Goal: Check status: Check status

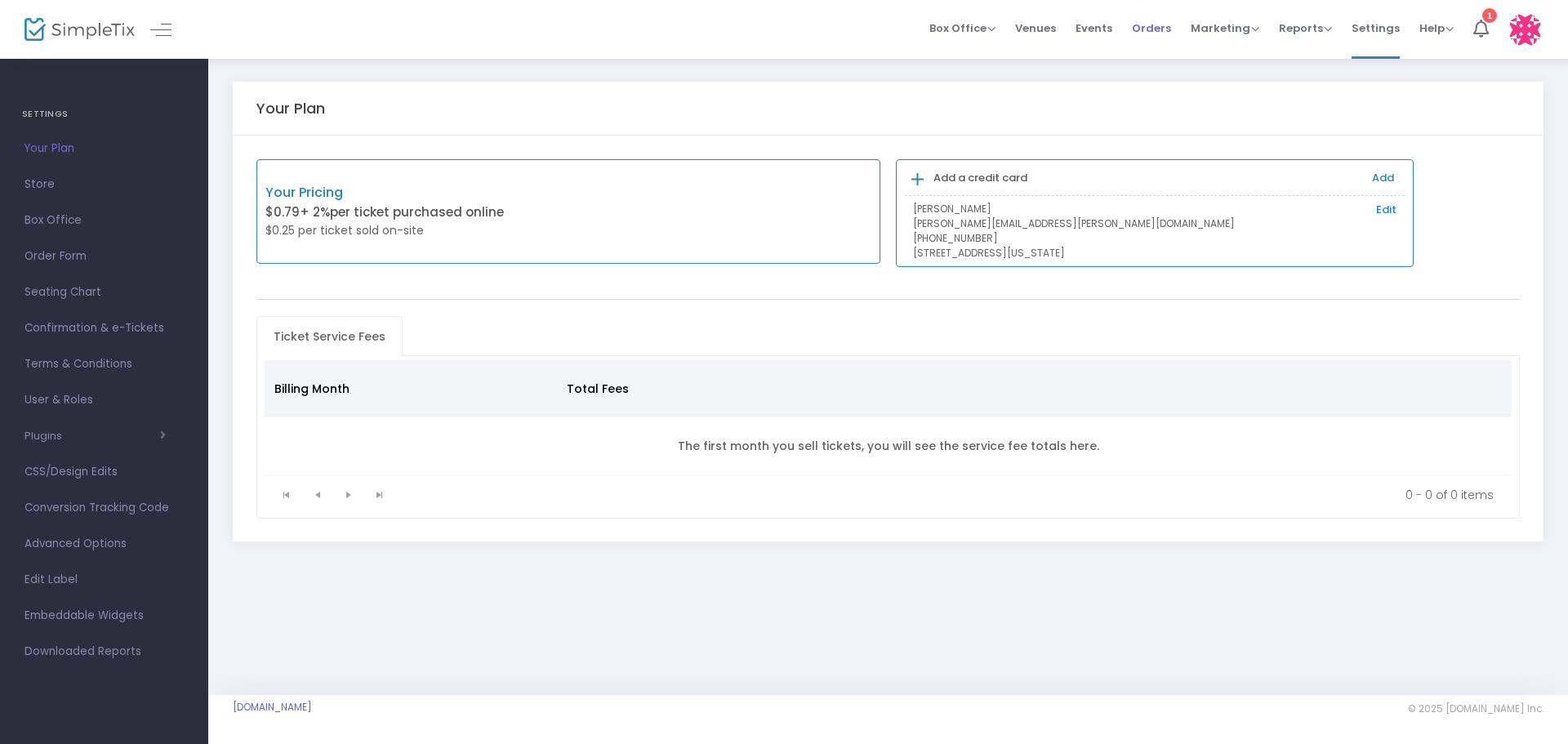
click at [1154, 29] on span "Orders" at bounding box center [1151, 28] width 39 height 41
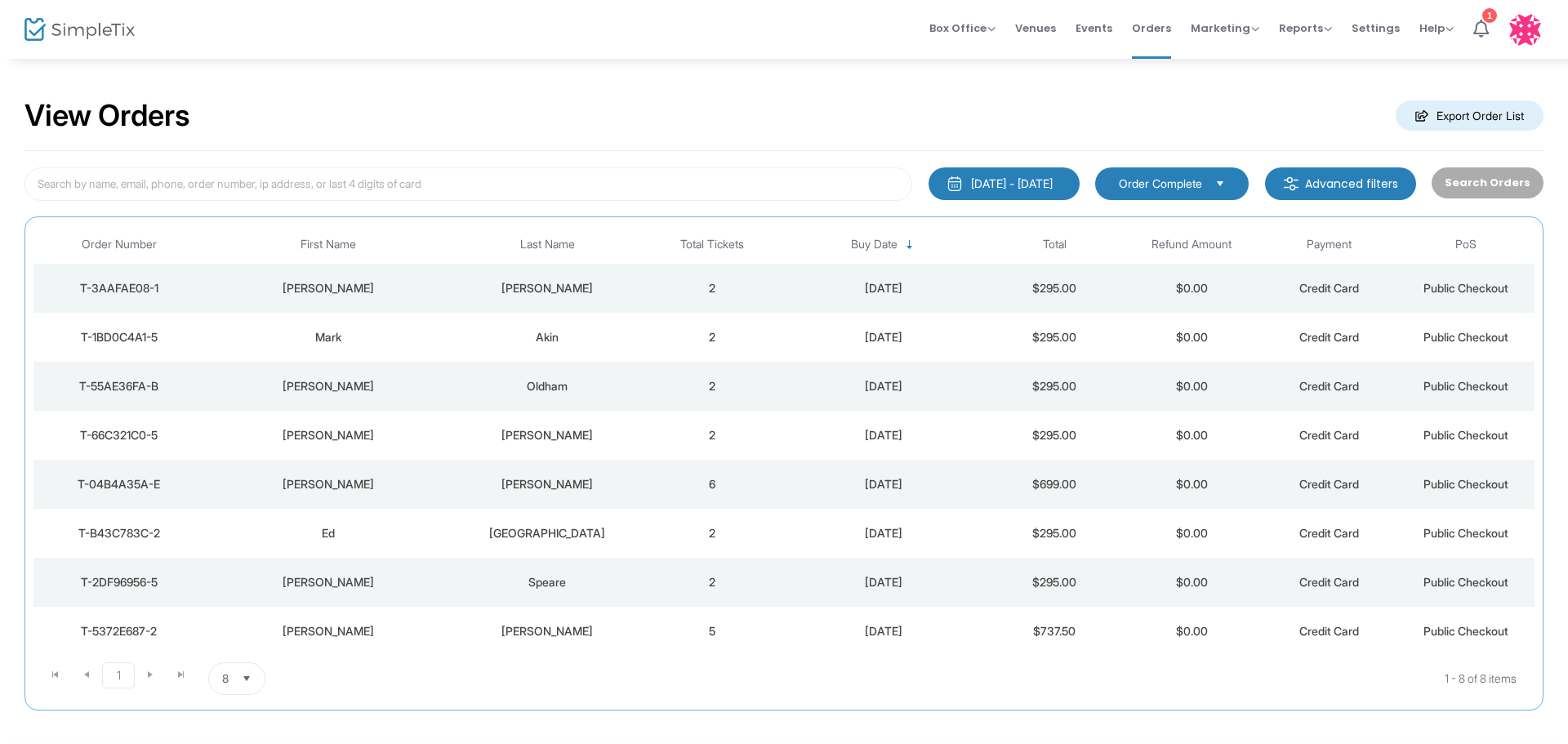
click at [553, 487] on div "[PERSON_NAME]" at bounding box center [548, 484] width 184 height 16
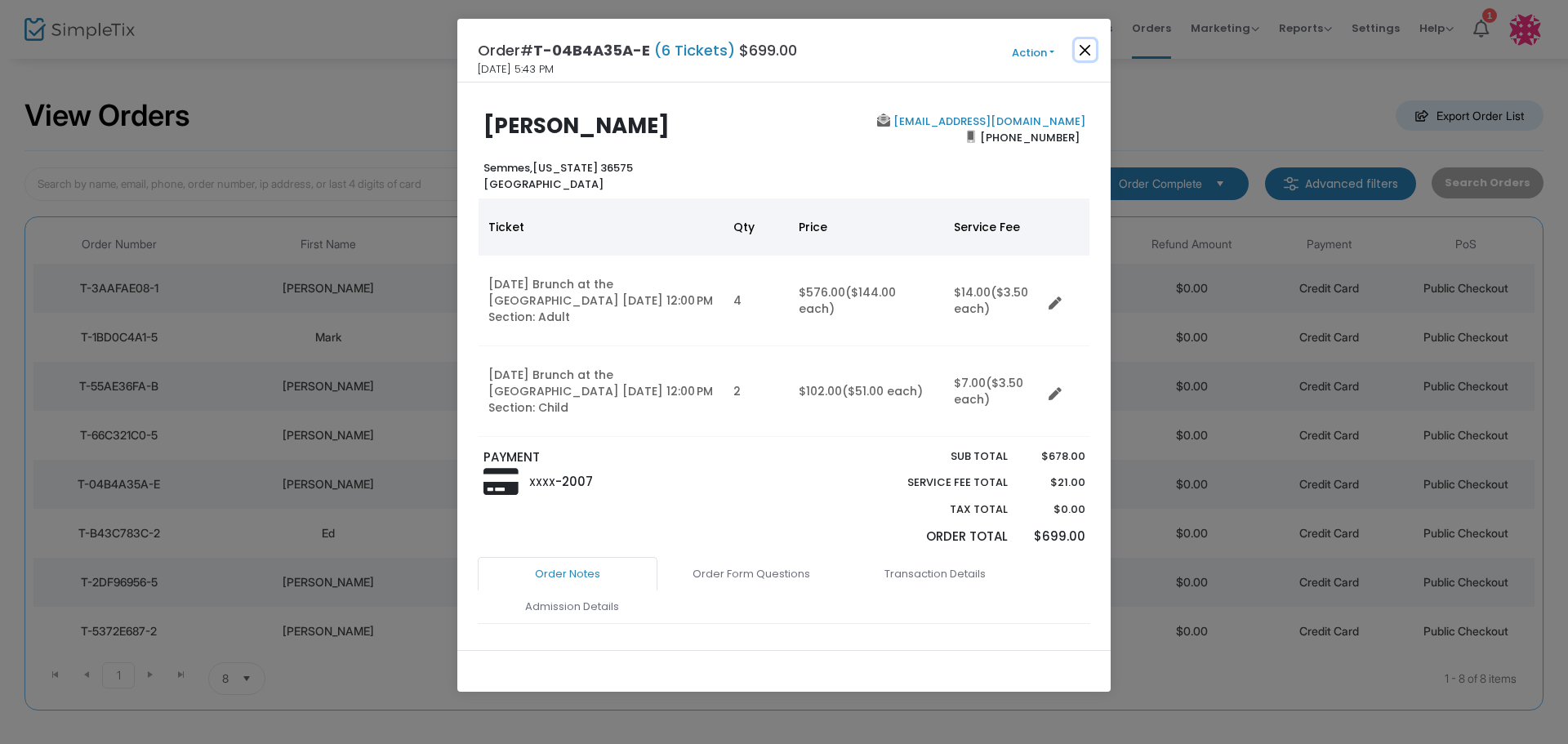
click at [1078, 48] on button "Close" at bounding box center [1085, 50] width 22 height 22
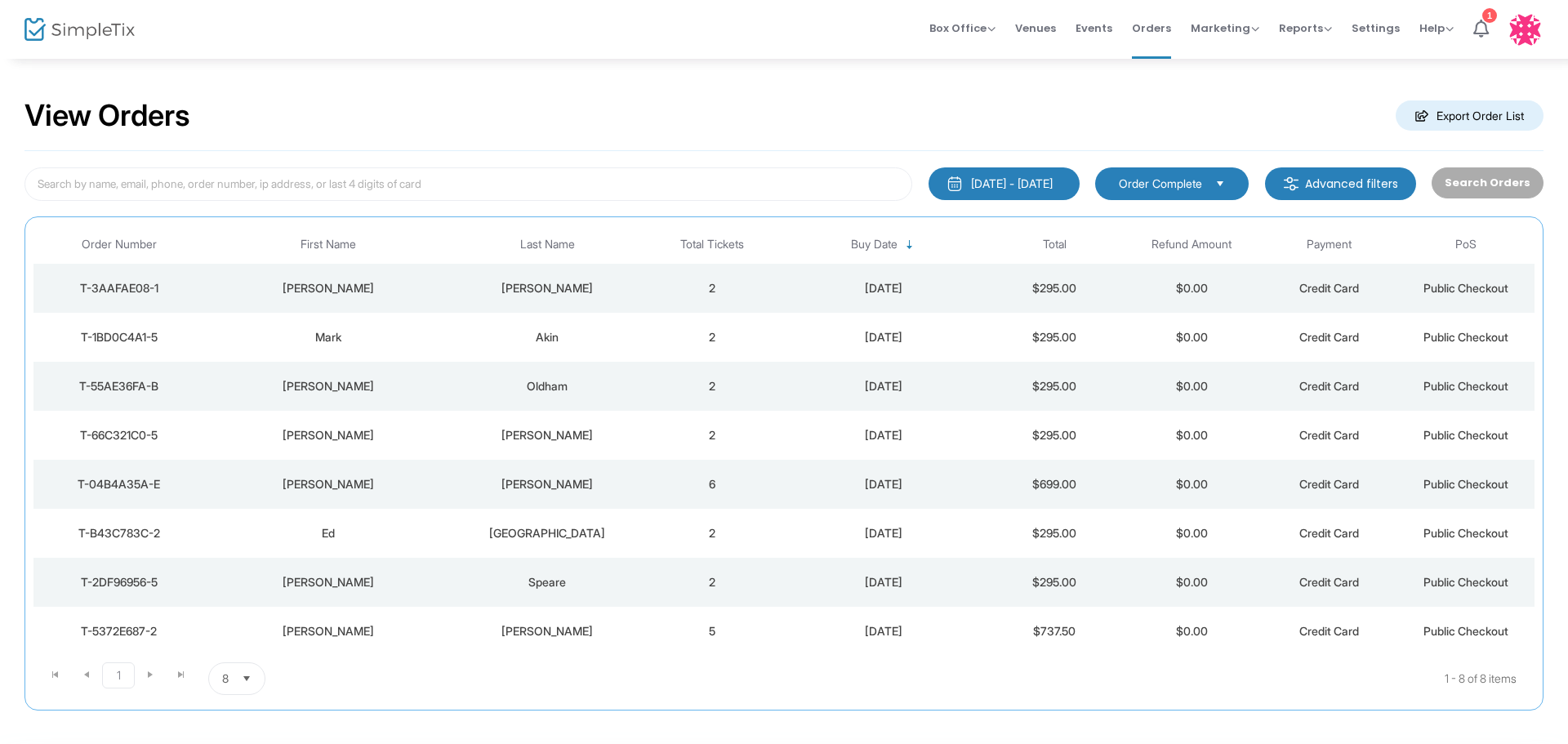
click at [800, 533] on div "[DATE]" at bounding box center [883, 533] width 197 height 16
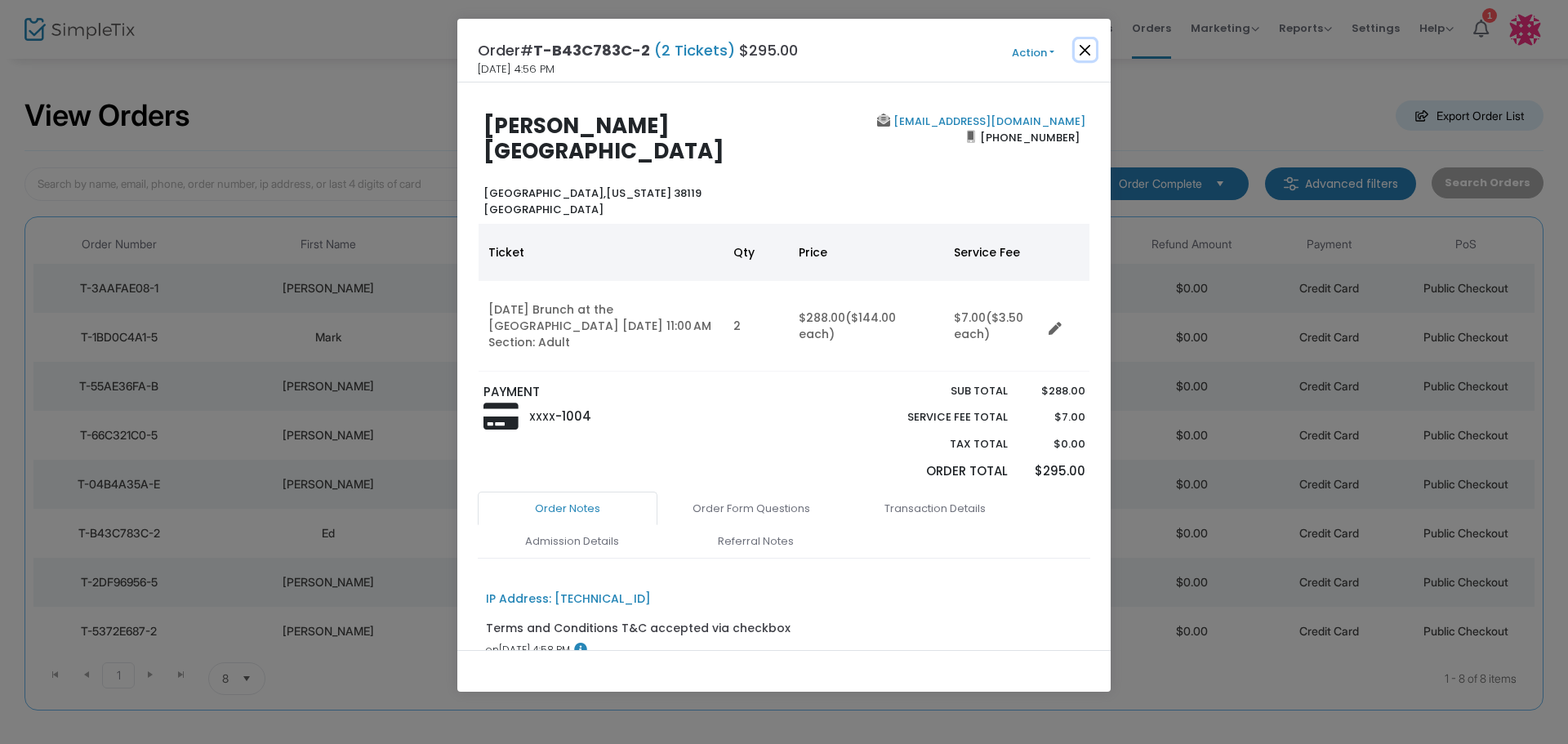
click at [1079, 47] on button "Close" at bounding box center [1085, 50] width 22 height 22
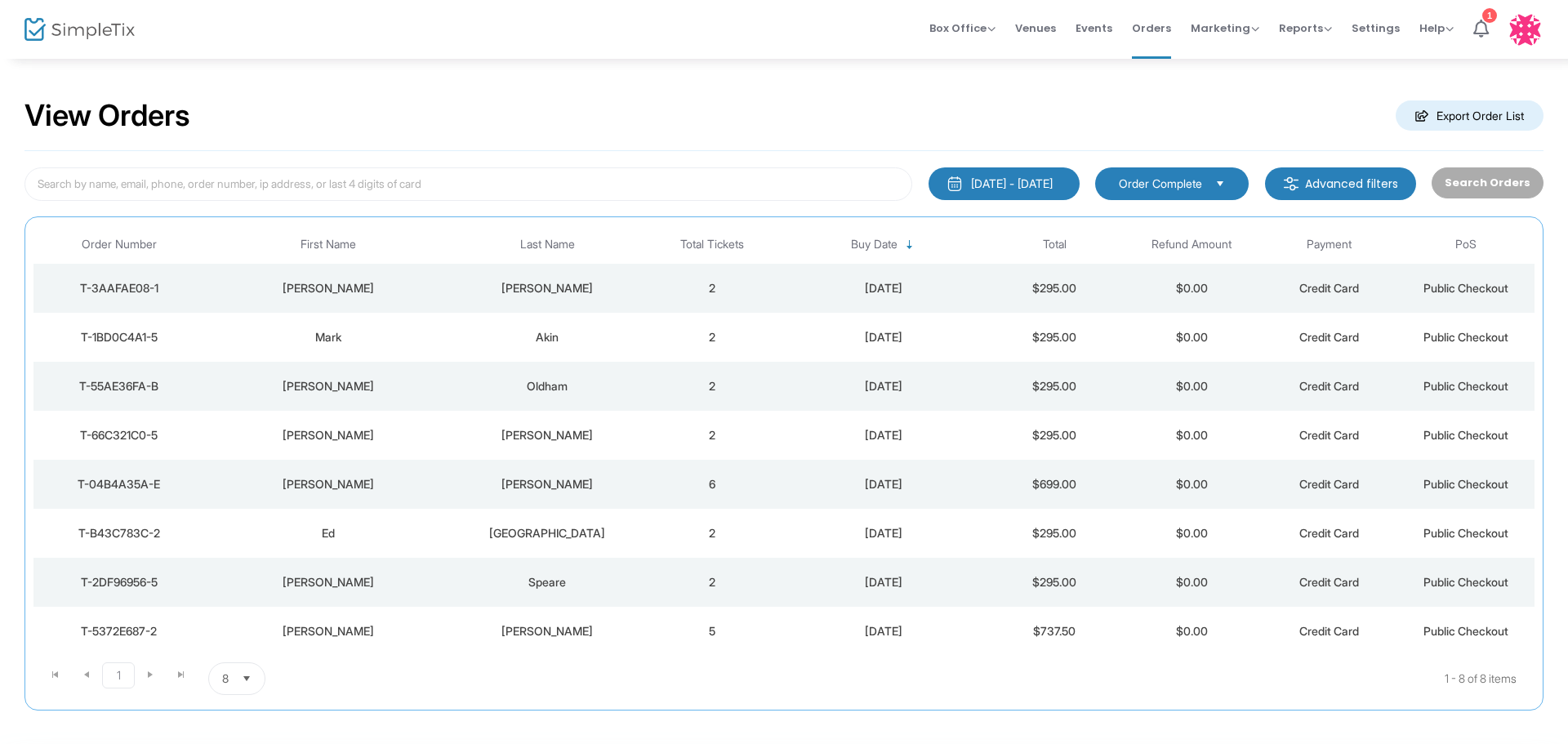
click at [1075, 479] on td "$699.00" at bounding box center [1055, 484] width 137 height 49
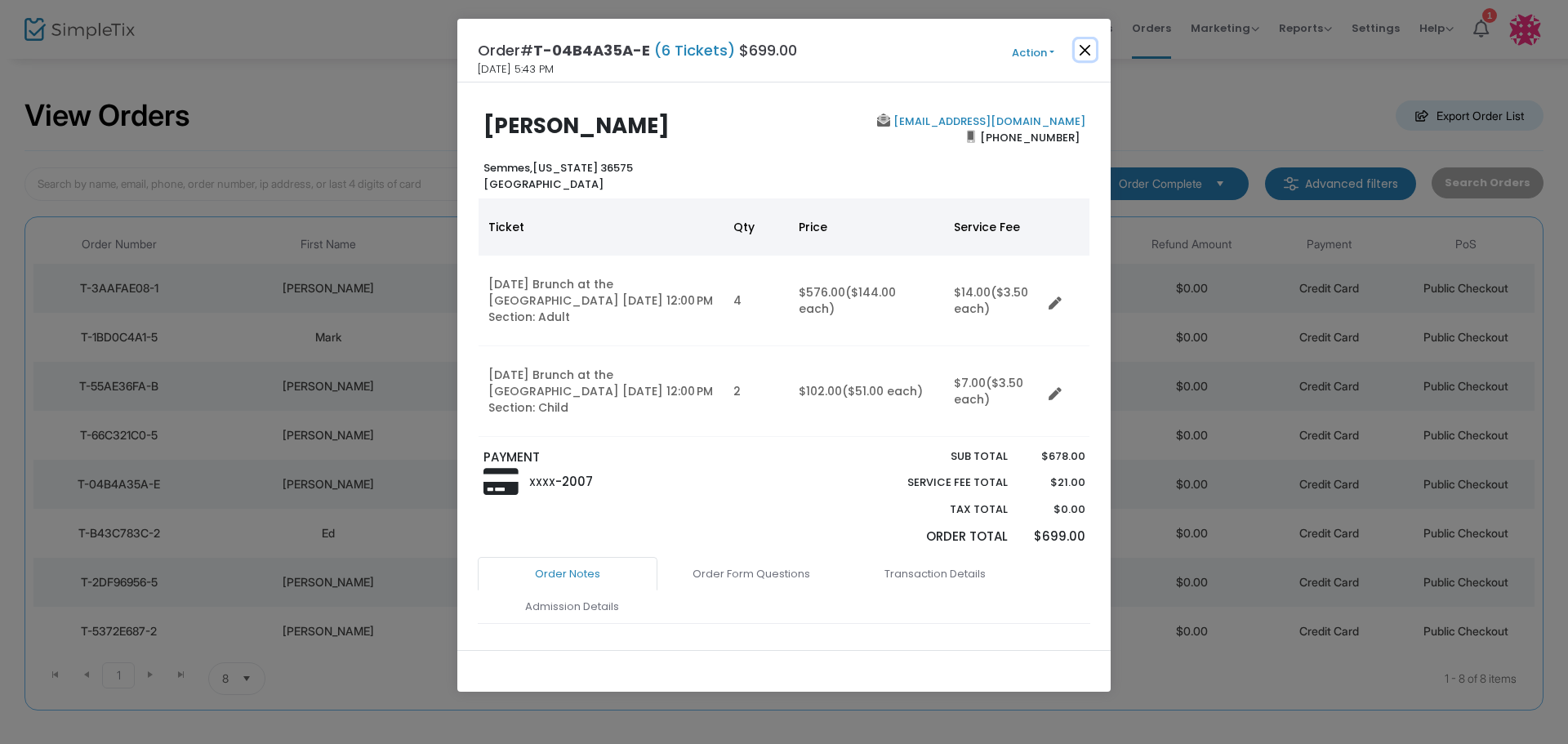
click at [1089, 51] on button "Close" at bounding box center [1085, 50] width 22 height 22
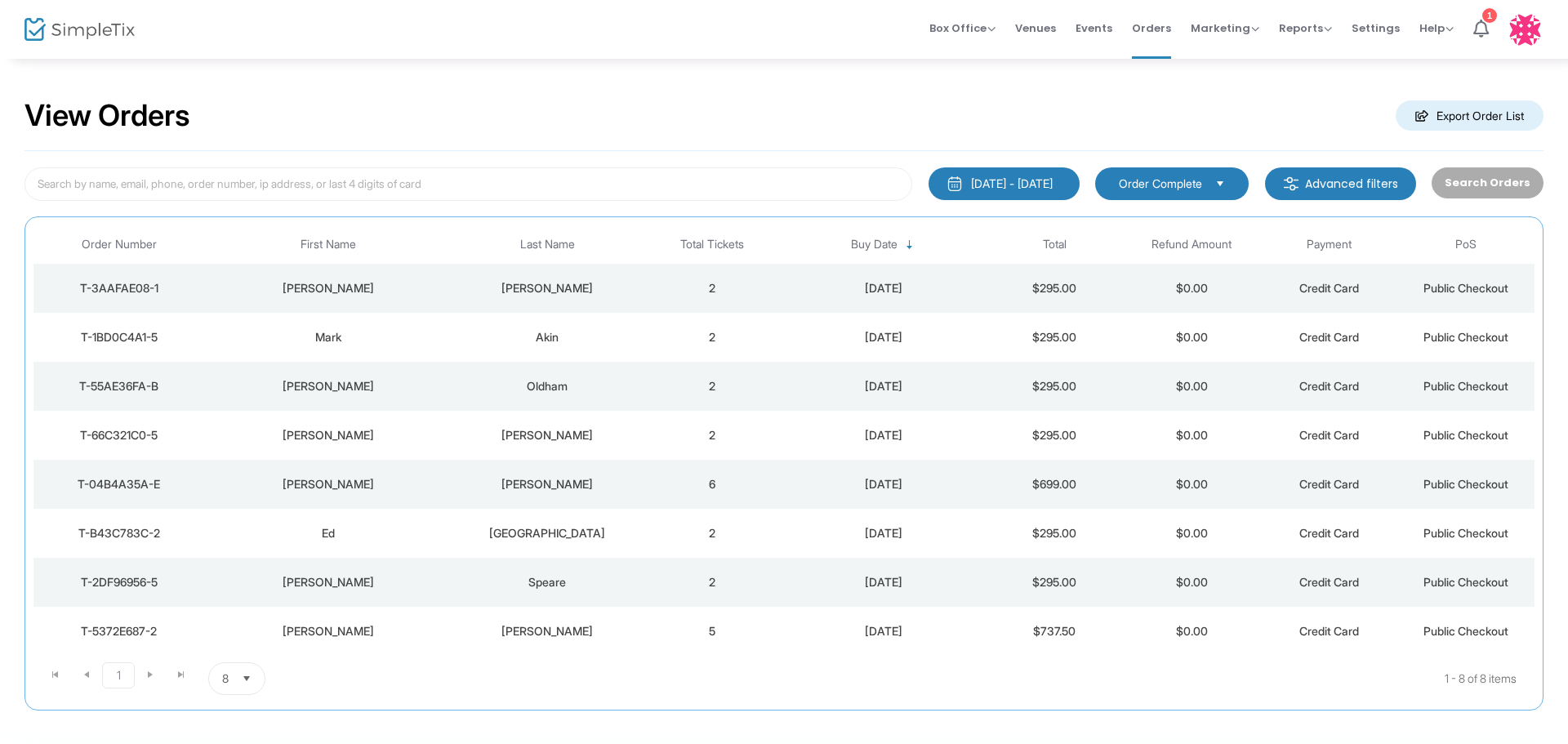
click at [872, 535] on div "[DATE]" at bounding box center [883, 533] width 197 height 16
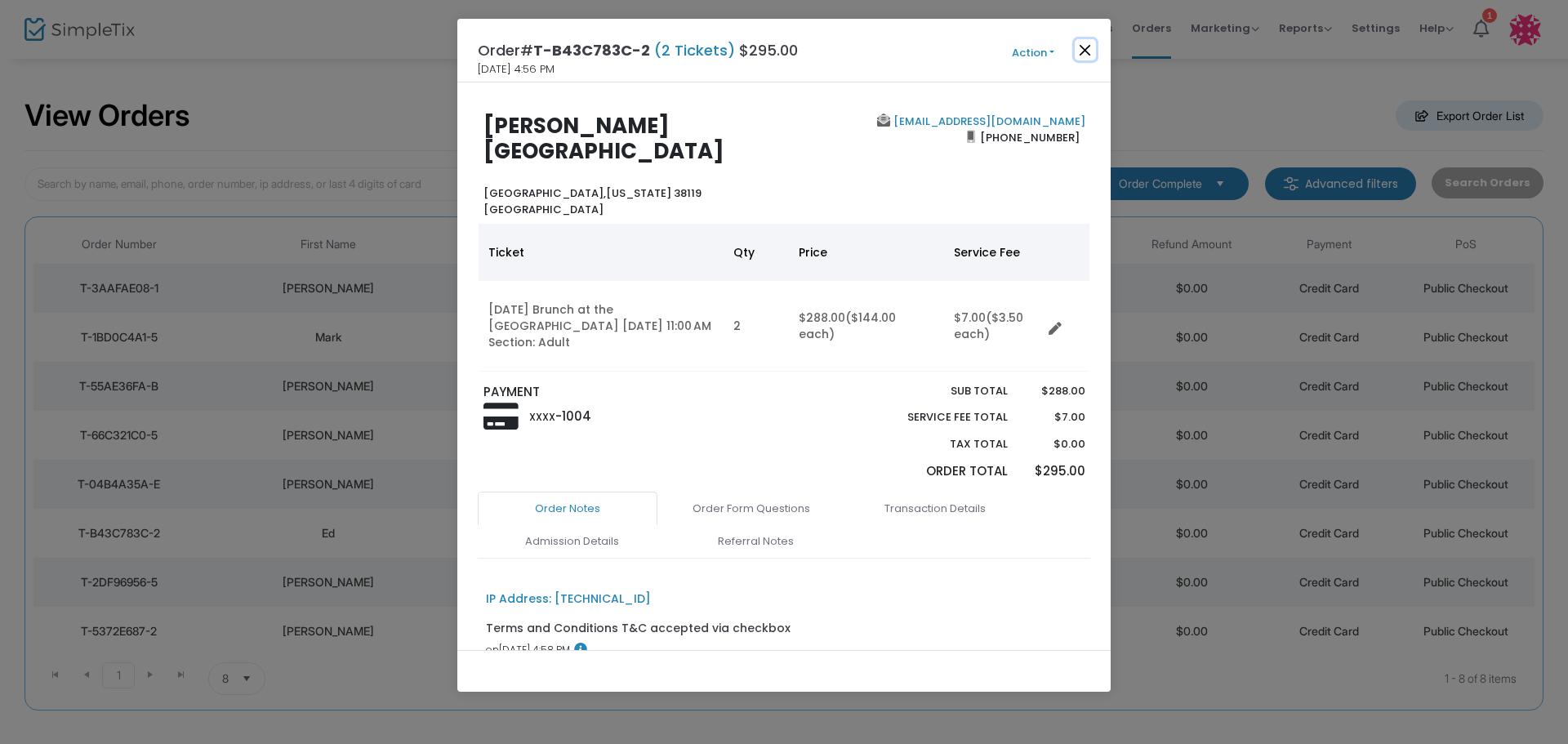
click at [1088, 53] on button "Close" at bounding box center [1085, 50] width 22 height 22
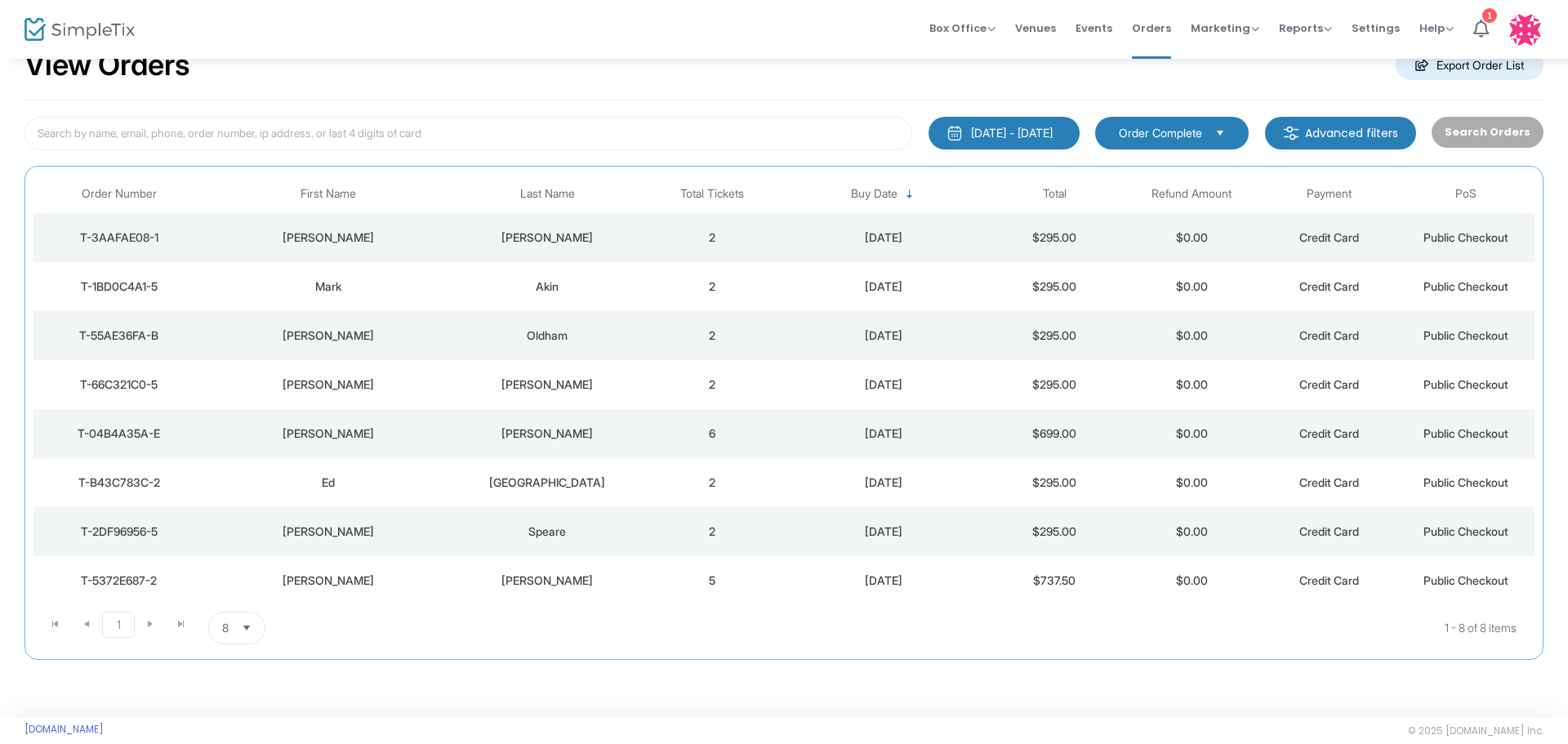
scroll to position [78, 0]
